Goal: Task Accomplishment & Management: Manage account settings

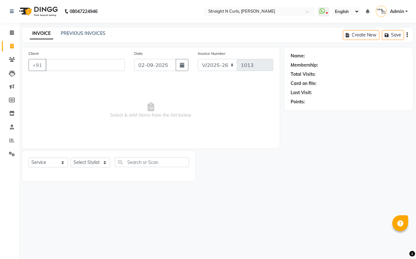
select select "7039"
select select "service"
click at [8, 141] on span at bounding box center [11, 140] width 11 height 7
click at [12, 33] on icon at bounding box center [12, 32] width 4 height 5
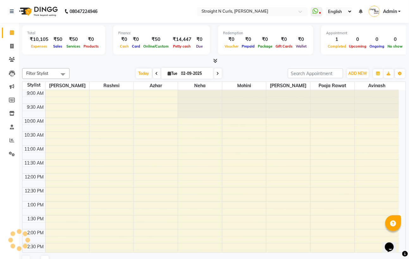
scroll to position [175, 0]
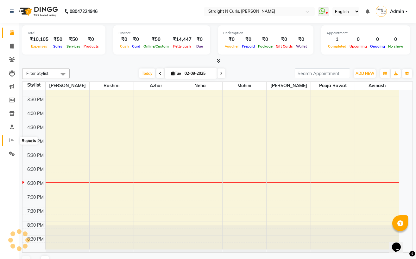
click at [12, 141] on icon at bounding box center [12, 140] width 5 height 5
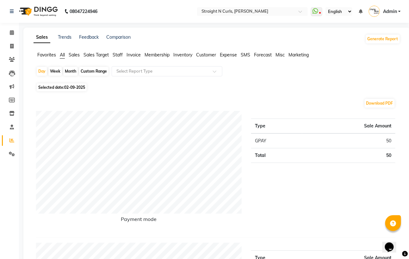
click at [220, 53] on ul "Favorites All Sales Sales Target Staff Invoice Membership Inventory Customer Ex…" at bounding box center [217, 55] width 367 height 7
click at [228, 56] on span "Expense" at bounding box center [228, 55] width 17 height 6
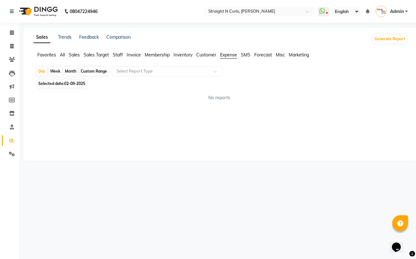
click at [72, 72] on div "Month" at bounding box center [70, 71] width 15 height 9
select select "9"
select select "2025"
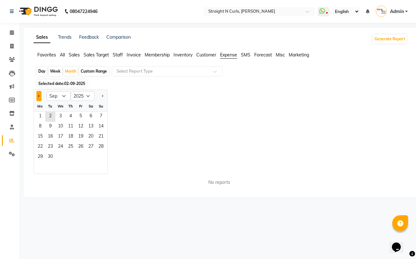
click at [41, 97] on button "Previous month" at bounding box center [38, 96] width 5 height 10
select select "7"
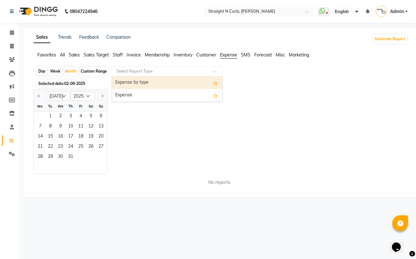
click at [140, 72] on input "text" at bounding box center [160, 71] width 91 height 6
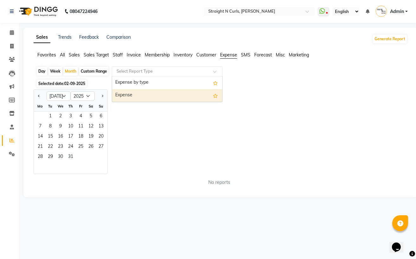
click at [141, 93] on div "Expense" at bounding box center [167, 95] width 110 height 13
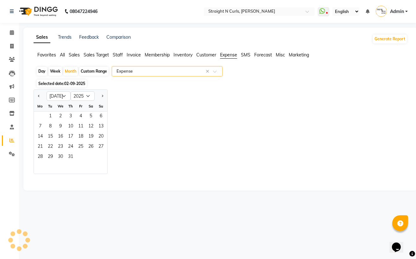
select select "filtered_report"
select select "pdf"
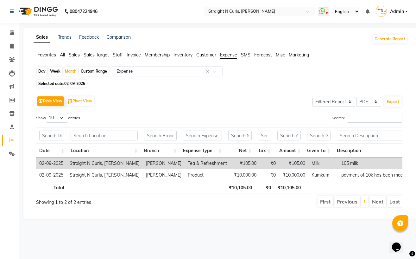
click at [97, 72] on div "Custom Range" at bounding box center [93, 71] width 29 height 9
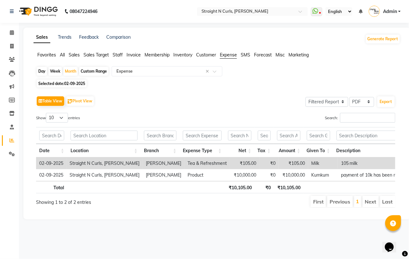
select select "9"
select select "2025"
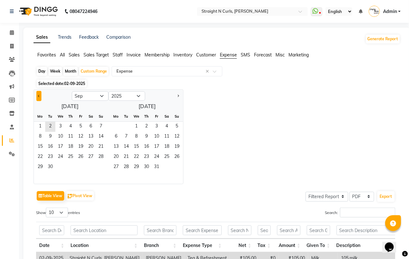
click at [41, 96] on button "Previous month" at bounding box center [38, 96] width 5 height 10
select select "7"
click at [51, 126] on span "1" at bounding box center [50, 127] width 10 height 10
click at [74, 164] on span "31" at bounding box center [71, 167] width 10 height 10
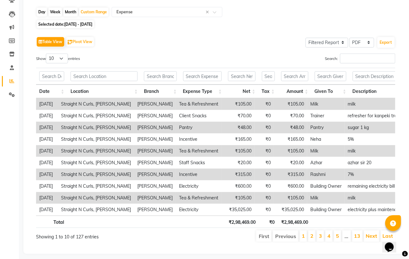
scroll to position [77, 0]
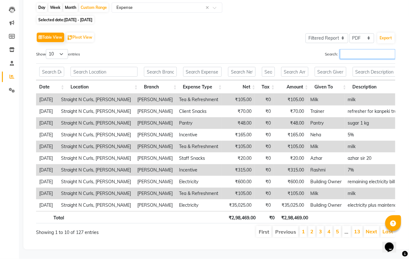
click at [356, 49] on input "Search:" at bounding box center [367, 54] width 55 height 10
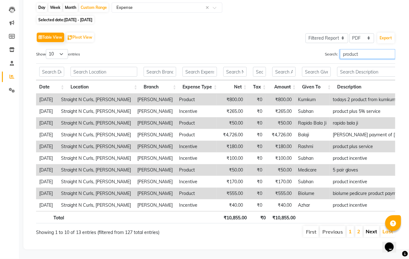
type input "product"
click at [371, 228] on link "Next" at bounding box center [371, 231] width 11 height 6
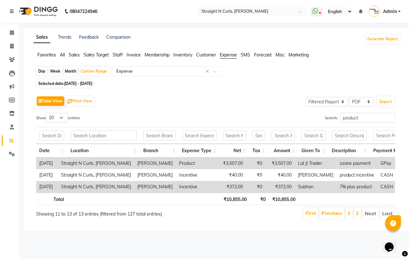
scroll to position [0, 0]
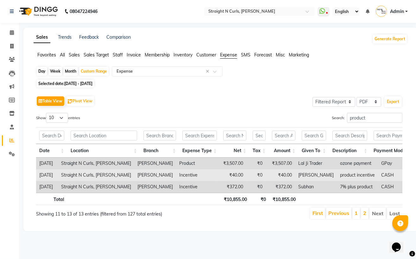
click at [306, 170] on td "[PERSON_NAME]" at bounding box center [316, 175] width 42 height 12
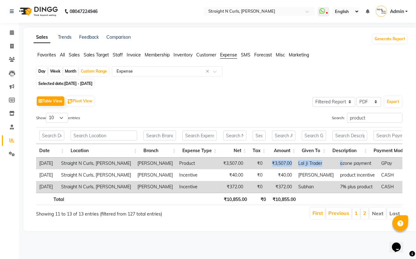
drag, startPoint x: 336, startPoint y: 166, endPoint x: 267, endPoint y: 165, distance: 68.4
click at [267, 165] on tr "[DATE] Straight N Curls, [PERSON_NAME] Nagar [PERSON_NAME] Nagar Product ₹3,507…" at bounding box center [228, 163] width 385 height 12
click at [317, 203] on th at bounding box center [314, 199] width 30 height 12
click at [370, 119] on input "product" at bounding box center [374, 118] width 55 height 10
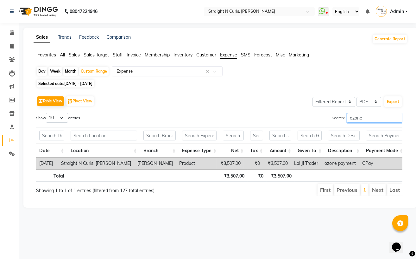
type input "ozone"
click at [76, 70] on div "Month" at bounding box center [70, 71] width 15 height 9
select select "7"
select select "2025"
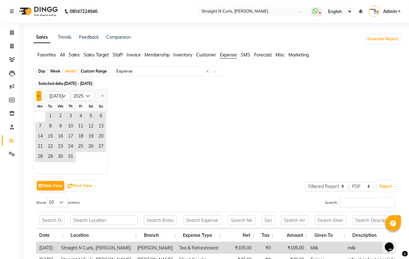
click at [38, 95] on span "Previous month" at bounding box center [39, 96] width 2 height 2
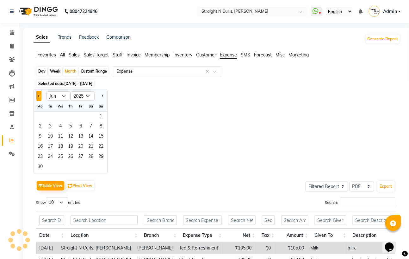
click at [39, 98] on button "Previous month" at bounding box center [38, 96] width 5 height 10
select select "5"
click at [71, 115] on span "1" at bounding box center [71, 116] width 10 height 10
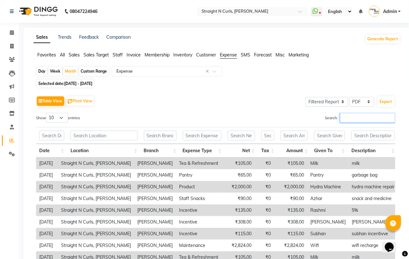
click at [348, 115] on input "Search:" at bounding box center [367, 118] width 55 height 10
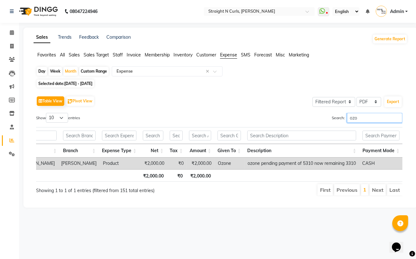
type input "ozo"
click at [98, 73] on div "Custom Range" at bounding box center [93, 71] width 29 height 9
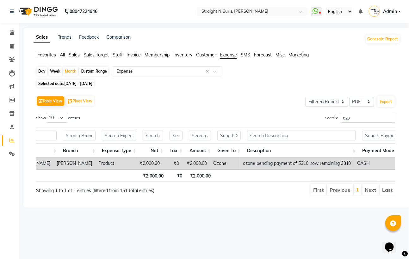
select select "5"
select select "2025"
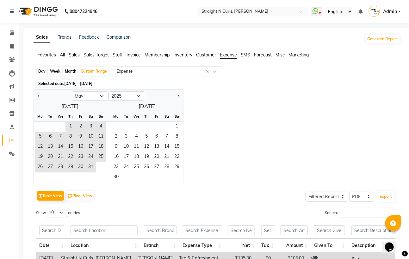
click at [35, 94] on div at bounding box center [53, 96] width 38 height 10
click at [177, 126] on span "1" at bounding box center [177, 127] width 10 height 10
select select "6"
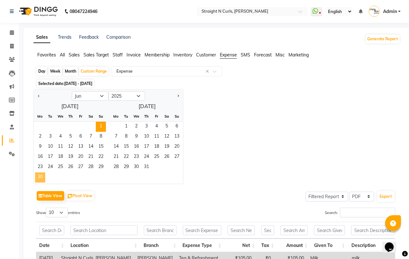
click at [39, 177] on span "30" at bounding box center [40, 177] width 10 height 10
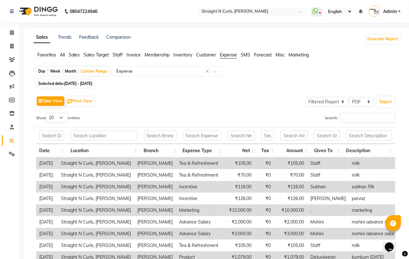
scroll to position [42, 0]
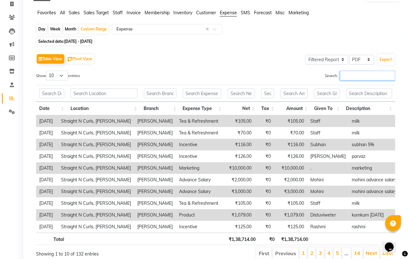
click at [356, 75] on input "Search:" at bounding box center [367, 76] width 55 height 10
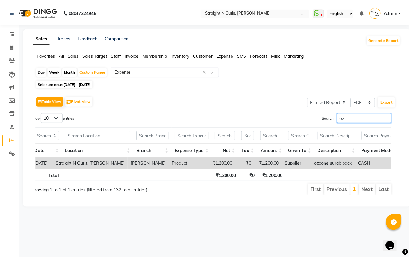
scroll to position [0, 0]
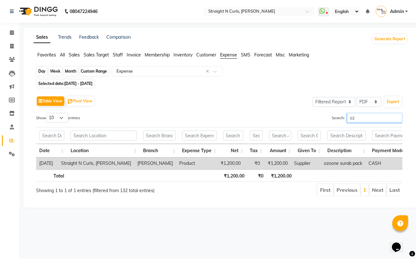
type input "oz"
click at [100, 73] on div "Custom Range" at bounding box center [93, 71] width 29 height 9
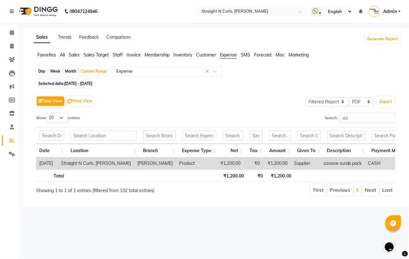
select select "6"
select select "2025"
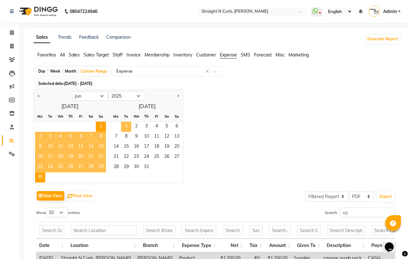
click at [127, 125] on span "1" at bounding box center [126, 127] width 10 height 10
select select "7"
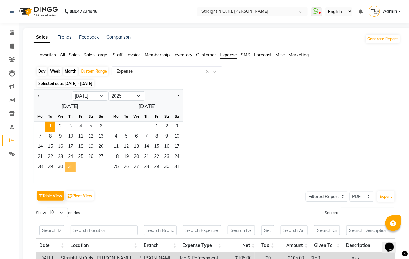
click at [74, 164] on span "31" at bounding box center [71, 167] width 10 height 10
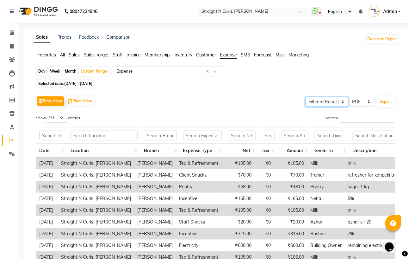
drag, startPoint x: 314, startPoint y: 100, endPoint x: 318, endPoint y: 110, distance: 10.4
click at [318, 110] on div "Table View Pivot View Select Full Report Filtered Report Select CSV PDF Export …" at bounding box center [216, 197] width 360 height 207
click at [371, 119] on input "Search:" at bounding box center [367, 118] width 55 height 10
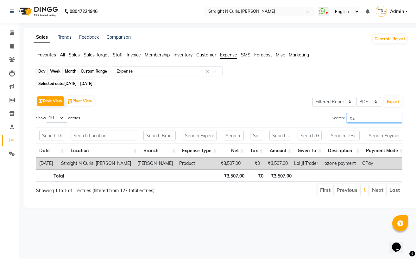
type input "oz"
click at [99, 72] on div "Custom Range" at bounding box center [93, 71] width 29 height 9
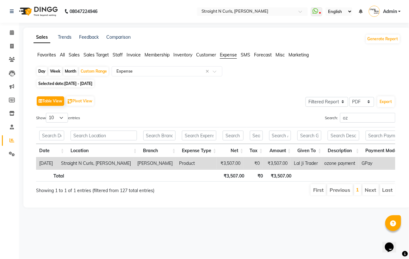
select select "7"
select select "2025"
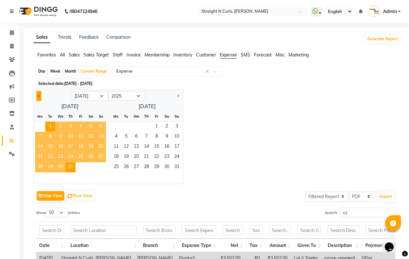
click at [40, 97] on button "Previous month" at bounding box center [38, 96] width 5 height 10
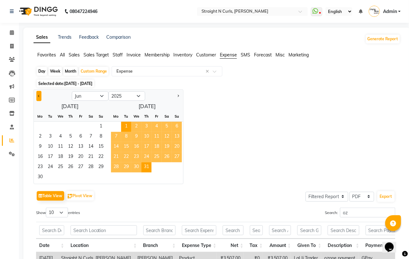
click at [38, 97] on span "Previous month" at bounding box center [39, 96] width 2 height 2
select select "5"
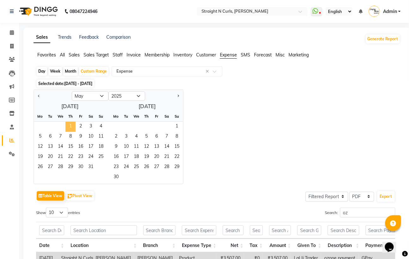
click at [70, 127] on span "1" at bounding box center [71, 127] width 10 height 10
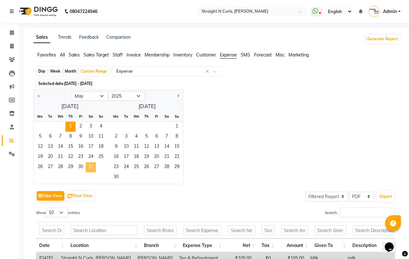
click at [94, 166] on span "31" at bounding box center [91, 167] width 10 height 10
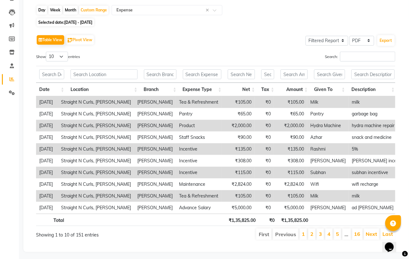
scroll to position [77, 0]
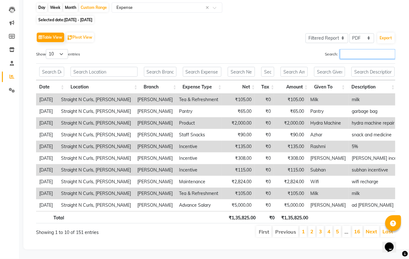
click at [363, 49] on input "Search:" at bounding box center [367, 54] width 55 height 10
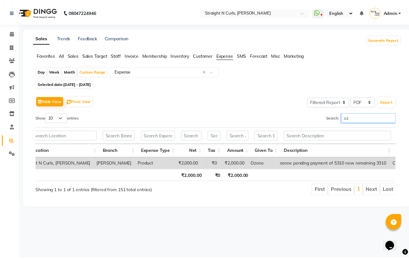
scroll to position [0, 42]
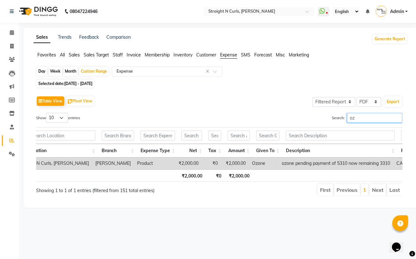
type input "oz"
click at [50, 43] on div "Sales Trends Feedback Comparison" at bounding box center [82, 39] width 97 height 10
click at [168, 99] on div "Table View Pivot View Select Full Report Filtered Report Select CSV PDF Export" at bounding box center [219, 100] width 366 height 13
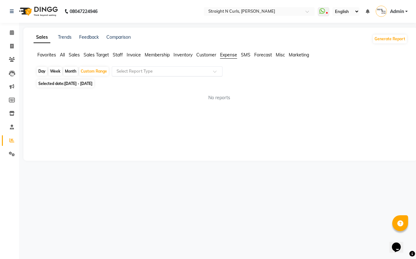
click at [228, 54] on span "Expense" at bounding box center [228, 55] width 17 height 6
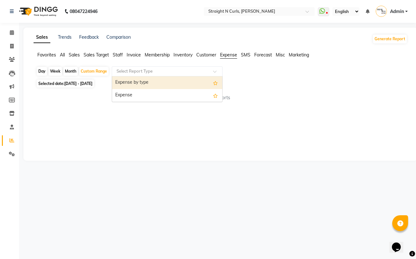
click at [143, 71] on input "text" at bounding box center [160, 71] width 91 height 6
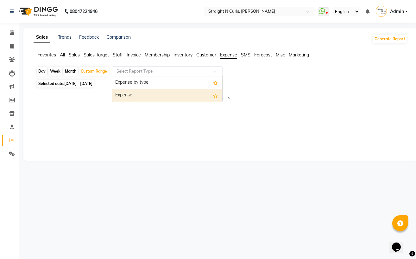
click at [142, 94] on div "Expense" at bounding box center [167, 95] width 110 height 13
select select "filtered_report"
select select "pdf"
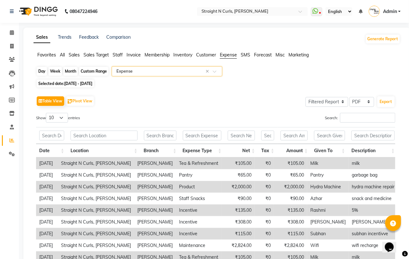
click at [92, 72] on div "Custom Range" at bounding box center [93, 71] width 29 height 9
select select "5"
select select "2025"
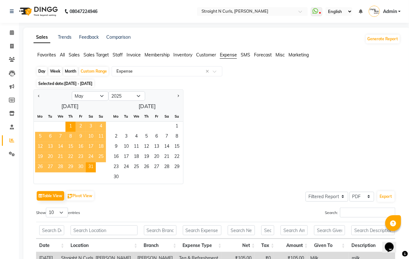
click at [139, 124] on div "1" at bounding box center [144, 127] width 77 height 10
click at [179, 126] on span "1" at bounding box center [177, 127] width 10 height 10
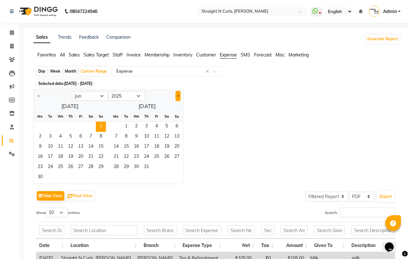
click at [178, 97] on span "Next month" at bounding box center [178, 96] width 2 height 2
select select "7"
click at [176, 164] on span "31" at bounding box center [177, 167] width 10 height 10
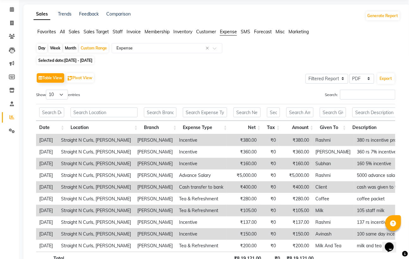
scroll to position [42, 0]
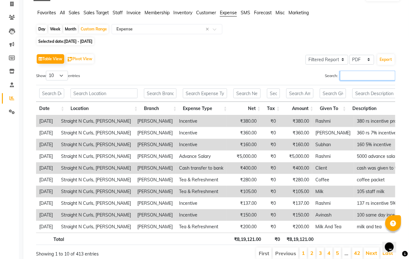
click at [360, 75] on input "Search:" at bounding box center [367, 76] width 55 height 10
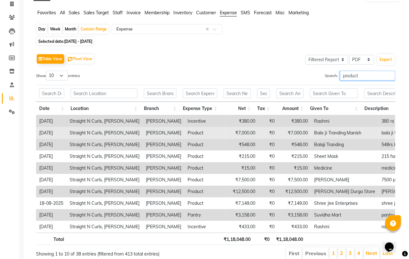
scroll to position [77, 0]
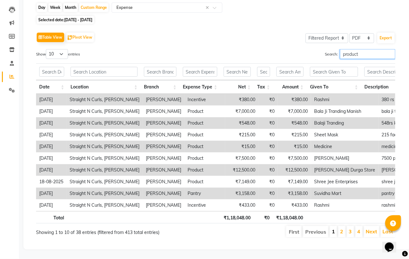
type input "product"
click at [335, 228] on link "1" at bounding box center [333, 231] width 3 height 6
click at [334, 228] on link "1" at bounding box center [333, 231] width 3 height 6
click at [372, 228] on link "Next" at bounding box center [371, 231] width 11 height 6
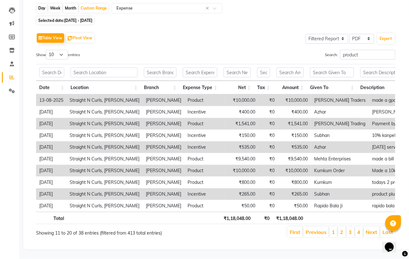
click at [372, 229] on link "Next" at bounding box center [371, 232] width 11 height 6
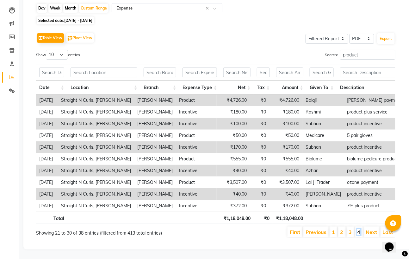
click at [360, 229] on link "4" at bounding box center [359, 232] width 3 height 6
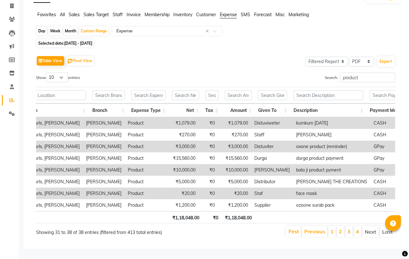
scroll to position [0, 55]
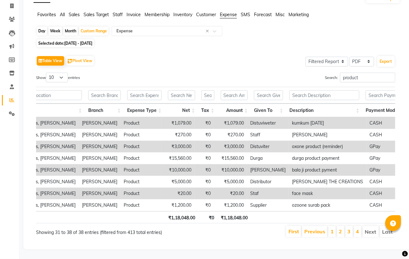
click at [371, 226] on li "Next" at bounding box center [371, 231] width 16 height 11
click at [350, 228] on link "3" at bounding box center [349, 231] width 3 height 6
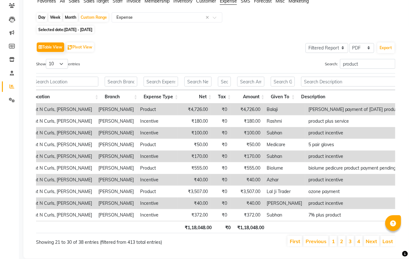
scroll to position [0, 42]
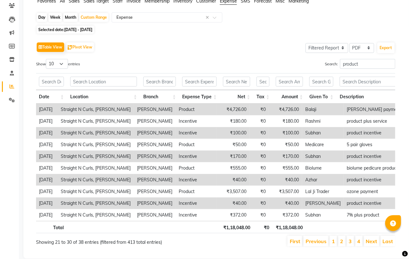
click at [344, 246] on li "2" at bounding box center [343, 241] width 8 height 11
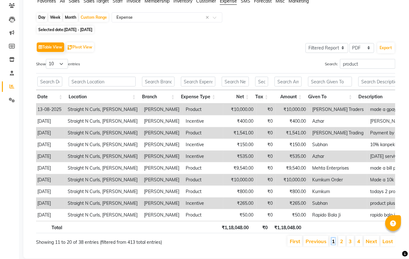
click at [334, 244] on link "1" at bounding box center [333, 241] width 3 height 6
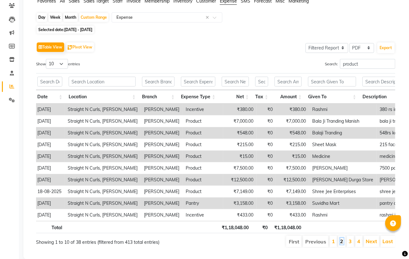
click at [343, 244] on link "2" at bounding box center [342, 241] width 3 height 6
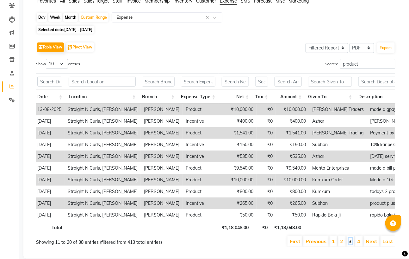
click at [351, 244] on link "3" at bounding box center [350, 241] width 3 height 6
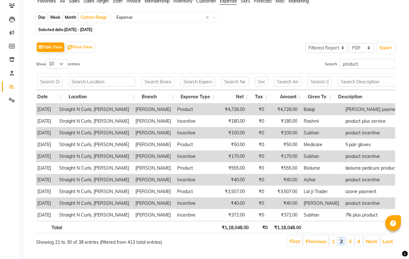
click at [343, 244] on link "2" at bounding box center [342, 241] width 3 height 6
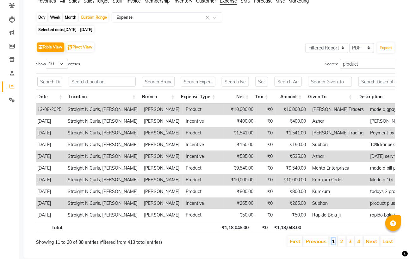
click at [333, 244] on link "1" at bounding box center [333, 241] width 3 height 6
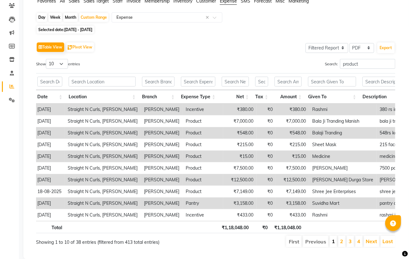
click at [333, 244] on link "1" at bounding box center [333, 241] width 3 height 6
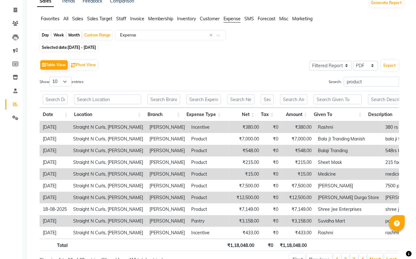
scroll to position [0, 0]
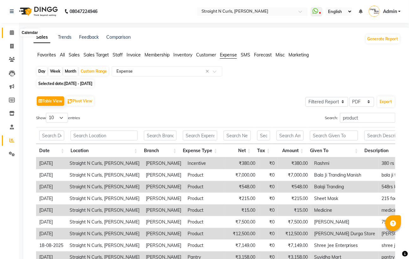
click at [11, 31] on icon at bounding box center [12, 32] width 4 height 5
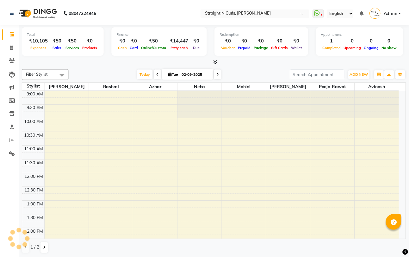
scroll to position [176, 0]
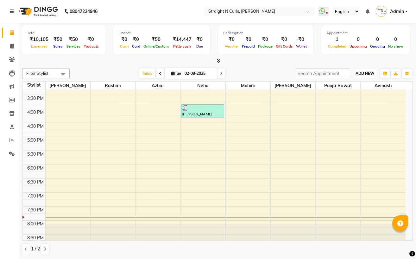
click at [369, 73] on span "ADD NEW" at bounding box center [365, 73] width 19 height 5
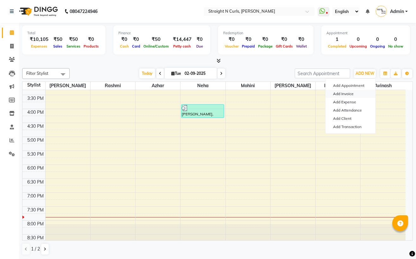
click at [351, 93] on link "Add Invoice" at bounding box center [351, 94] width 50 height 8
select select "service"
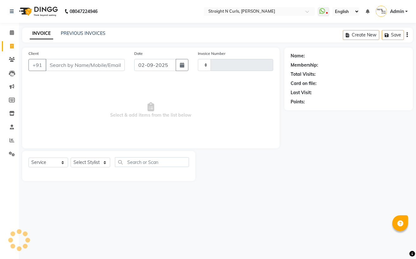
type input "1013"
select select "7039"
drag, startPoint x: 95, startPoint y: 167, endPoint x: 95, endPoint y: 163, distance: 4.1
click at [95, 167] on select "Select Stylist [PERSON_NAME] [PERSON_NAME] [PERSON_NAME] [PERSON_NAME] [PERSON_…" at bounding box center [91, 162] width 40 height 10
select select "74327"
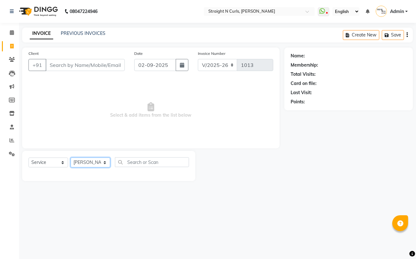
click at [71, 158] on select "Select Stylist [PERSON_NAME] [PERSON_NAME] [PERSON_NAME] [PERSON_NAME] [PERSON_…" at bounding box center [91, 162] width 40 height 10
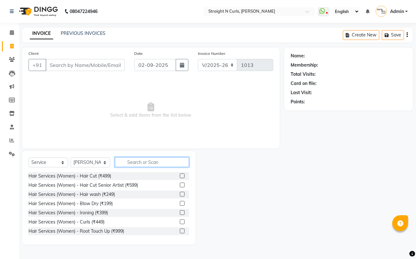
click at [140, 159] on input "text" at bounding box center [152, 162] width 74 height 10
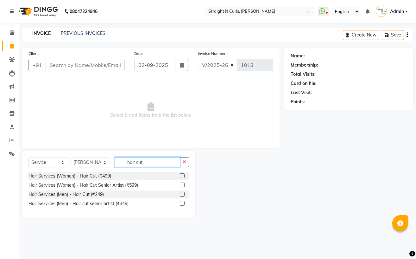
type input "hair cut"
click at [183, 174] on label at bounding box center [182, 175] width 5 height 5
click at [183, 174] on input "checkbox" at bounding box center [182, 176] width 4 height 4
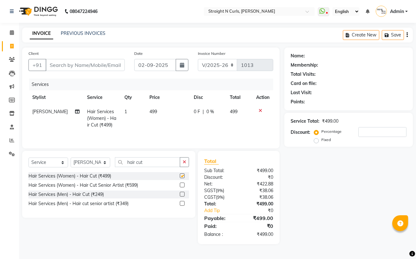
checkbox input "false"
click at [172, 111] on td "499" at bounding box center [168, 119] width 44 height 28
select select "74327"
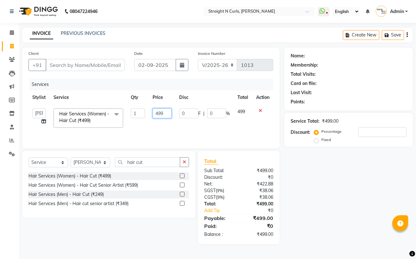
click at [169, 111] on input "499" at bounding box center [162, 113] width 19 height 10
type input "4"
type input "500"
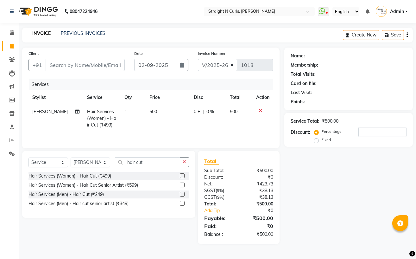
click at [349, 165] on div "Name: Membership: Total Visits: Card on file: Last Visit: Points: Service Total…" at bounding box center [350, 146] width 133 height 196
click at [77, 65] on input "Client" at bounding box center [85, 65] width 79 height 12
type input "A"
type input "0"
type input "A"
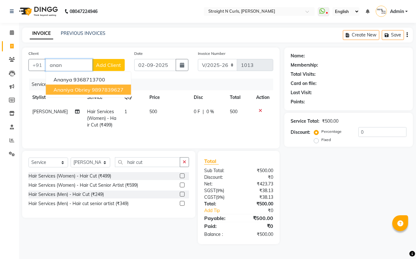
click at [116, 89] on ngb-highlight "9897839627" at bounding box center [108, 89] width 32 height 6
type input "9897839627"
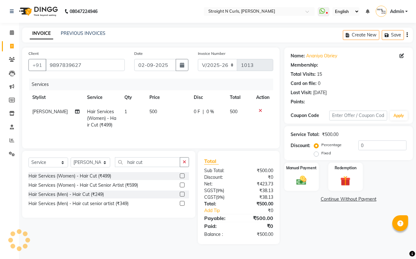
select select "1: Object"
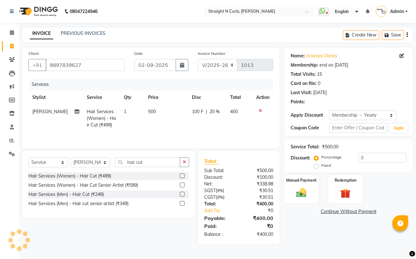
type input "20"
click at [300, 193] on img at bounding box center [301, 193] width 17 height 12
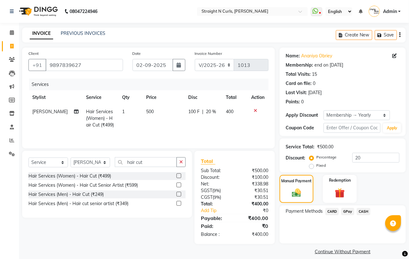
scroll to position [7, 0]
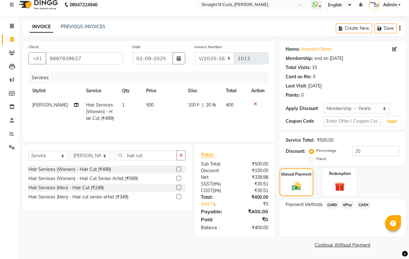
click at [346, 203] on span "GPay" at bounding box center [348, 204] width 13 height 7
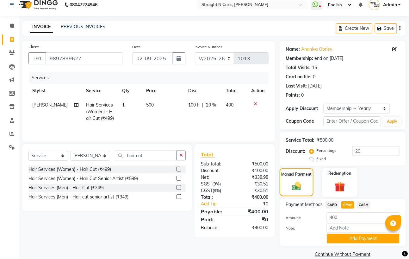
scroll to position [16, 0]
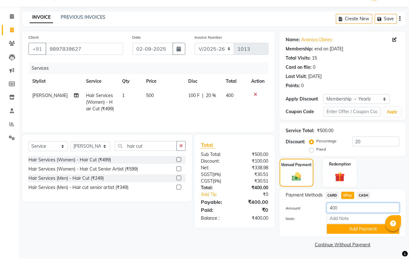
click at [349, 207] on input "400" at bounding box center [363, 208] width 73 height 10
type input "500"
click at [308, 233] on div at bounding box center [302, 229] width 41 height 10
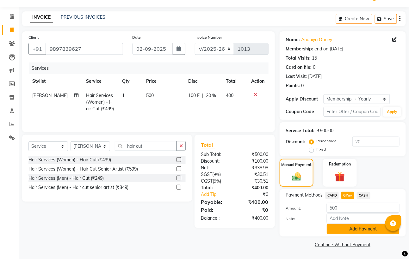
click at [357, 230] on button "Add Payment" at bounding box center [363, 229] width 73 height 10
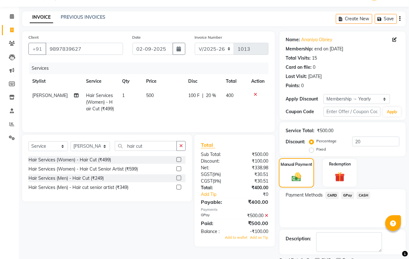
scroll to position [43, 0]
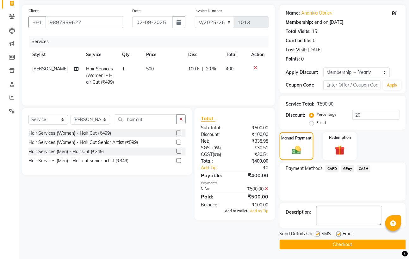
click at [240, 213] on span "Add to wallet" at bounding box center [236, 210] width 22 height 4
click at [342, 246] on button "Checkout" at bounding box center [343, 244] width 126 height 10
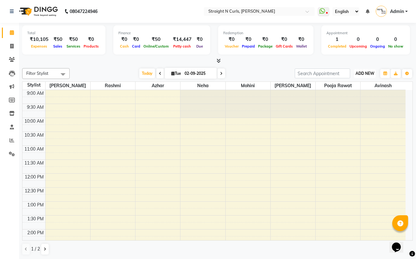
click at [363, 72] on span "ADD NEW" at bounding box center [365, 73] width 19 height 5
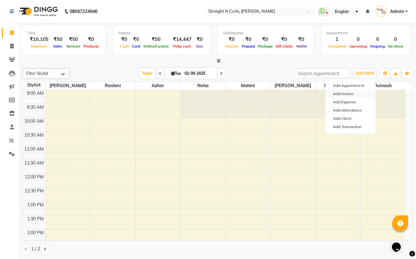
click at [350, 95] on link "Add Invoice" at bounding box center [351, 94] width 50 height 8
select select "service"
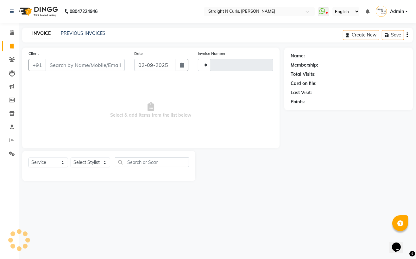
type input "1013"
select select "7039"
click at [86, 162] on select "Select Stylist" at bounding box center [91, 162] width 40 height 10
select select "59895"
click at [71, 158] on select "Select Stylist [PERSON_NAME] [PERSON_NAME] [PERSON_NAME] [PERSON_NAME] [PERSON_…" at bounding box center [91, 162] width 40 height 10
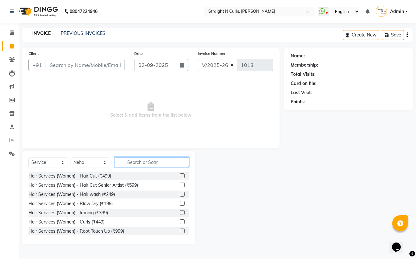
click at [144, 163] on input "text" at bounding box center [152, 162] width 74 height 10
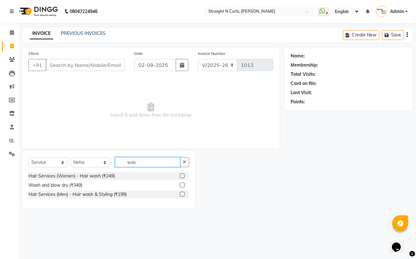
type input "was"
click at [184, 184] on label at bounding box center [182, 184] width 5 height 5
click at [184, 184] on input "checkbox" at bounding box center [182, 185] width 4 height 4
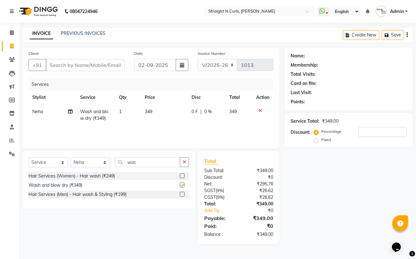
checkbox input "false"
click at [155, 112] on td "349" at bounding box center [164, 115] width 47 height 21
select select "59895"
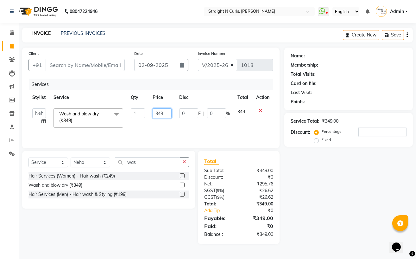
click at [168, 111] on input "349" at bounding box center [162, 113] width 19 height 10
type input "350"
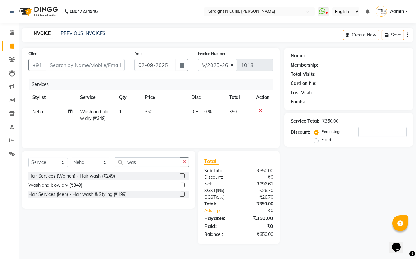
click at [305, 180] on div "Name: Membership: Total Visits: Card on file: Last Visit: Points: Service Total…" at bounding box center [350, 146] width 133 height 196
click at [98, 63] on input "Client" at bounding box center [85, 65] width 79 height 12
type input "6"
type input "0"
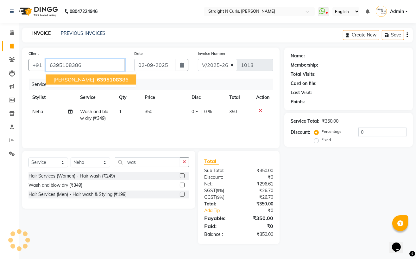
type input "6395108386"
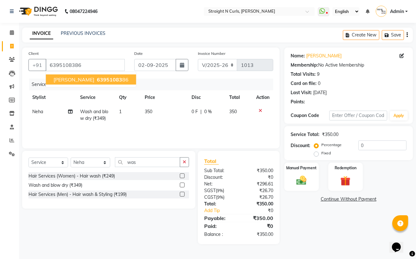
click at [86, 84] on button "sonam 63951083 86" at bounding box center [91, 79] width 90 height 10
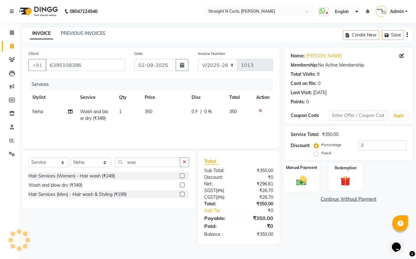
click at [308, 181] on img at bounding box center [301, 180] width 17 height 12
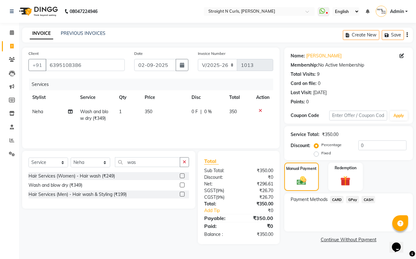
click at [353, 198] on span "GPay" at bounding box center [352, 199] width 13 height 7
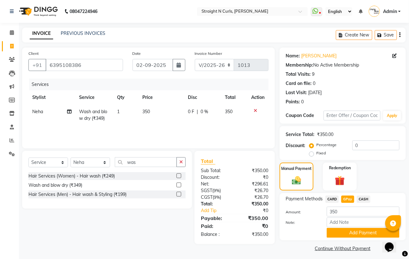
scroll to position [4, 0]
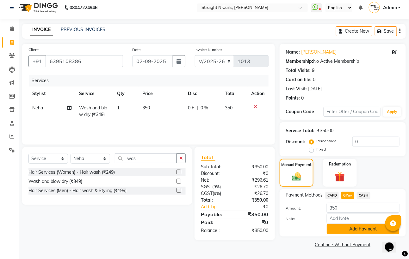
click at [370, 229] on button "Add Payment" at bounding box center [363, 229] width 73 height 10
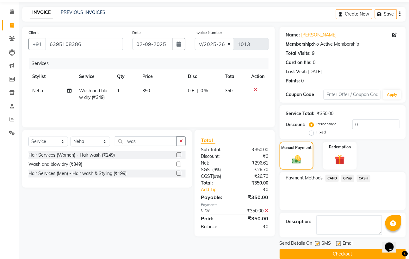
scroll to position [30, 0]
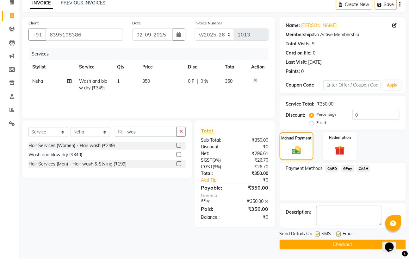
click at [345, 245] on button "Checkout" at bounding box center [343, 244] width 126 height 10
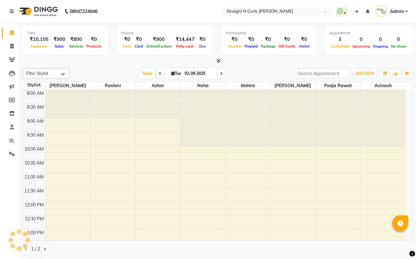
select select "en"
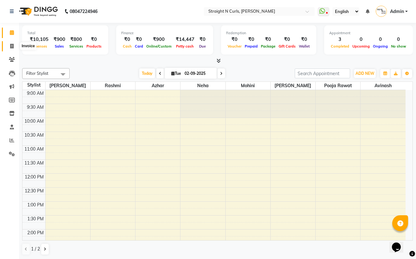
click at [12, 47] on icon at bounding box center [11, 46] width 3 height 5
select select "service"
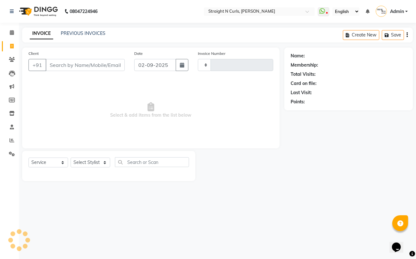
type input "1015"
select select "7039"
click at [80, 30] on div "PREVIOUS INVOICES" at bounding box center [83, 33] width 45 height 7
click at [87, 35] on link "PREVIOUS INVOICES" at bounding box center [83, 33] width 45 height 6
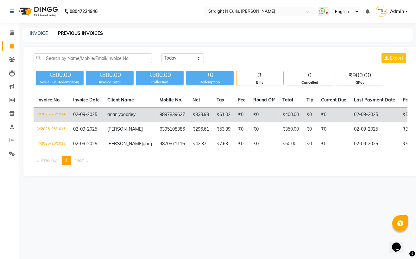
click at [118, 117] on span "ananiya" at bounding box center [115, 114] width 16 height 6
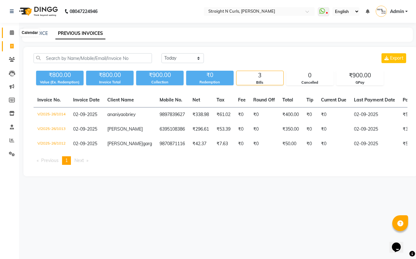
click at [10, 33] on icon at bounding box center [12, 32] width 4 height 5
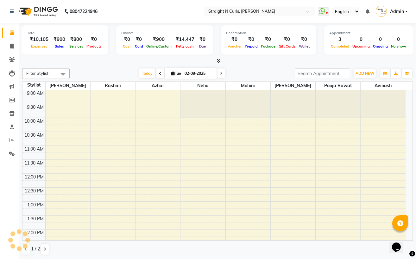
scroll to position [176, 0]
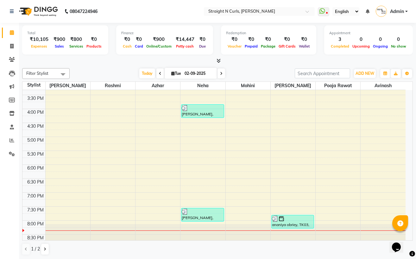
click at [275, 62] on div at bounding box center [217, 61] width 391 height 7
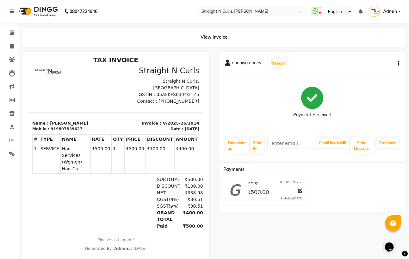
scroll to position [12, 0]
click at [399, 64] on icon "button" at bounding box center [399, 63] width 1 height 0
click at [362, 70] on div "Edit Invoice" at bounding box center [367, 71] width 43 height 8
select select "service"
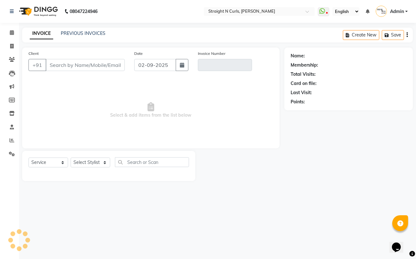
type input "9897839627"
type input "V/2025-26/1014"
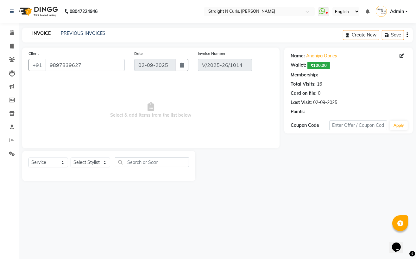
select select "1: Object"
select select "select"
